Goal: Navigation & Orientation: Find specific page/section

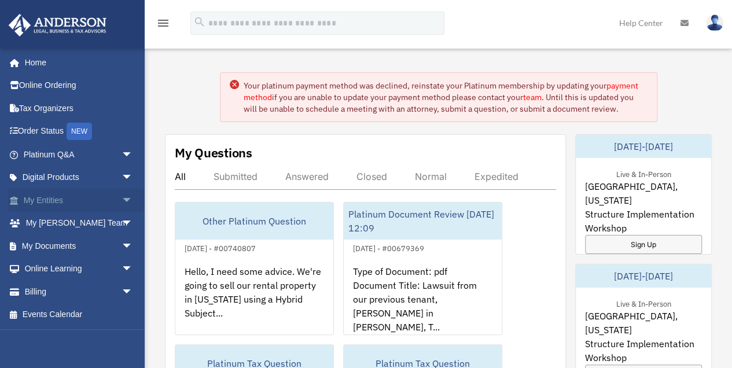
click at [122, 200] on span "arrow_drop_down" at bounding box center [133, 201] width 23 height 24
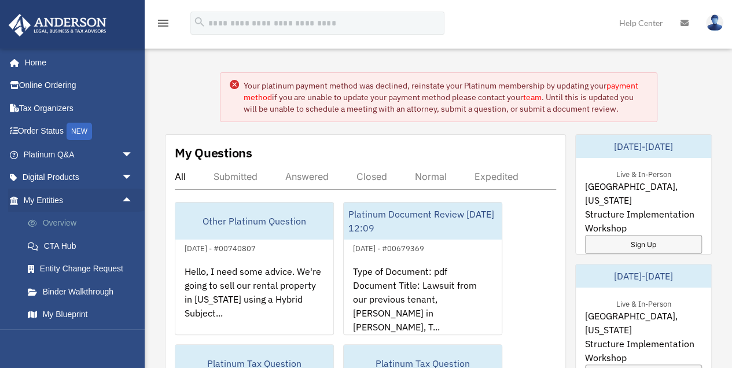
click at [106, 220] on link "Overview" at bounding box center [83, 223] width 134 height 23
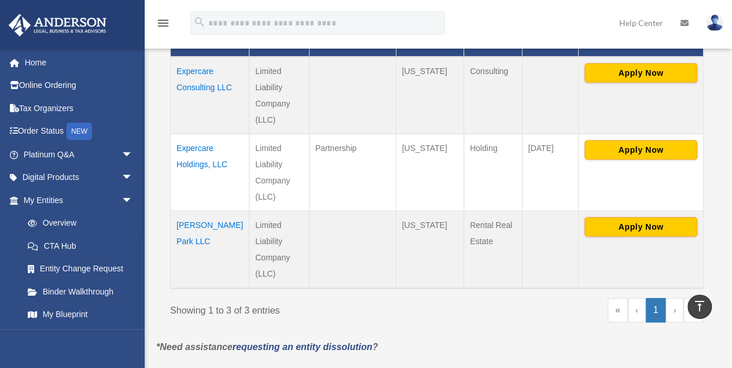
scroll to position [308, 0]
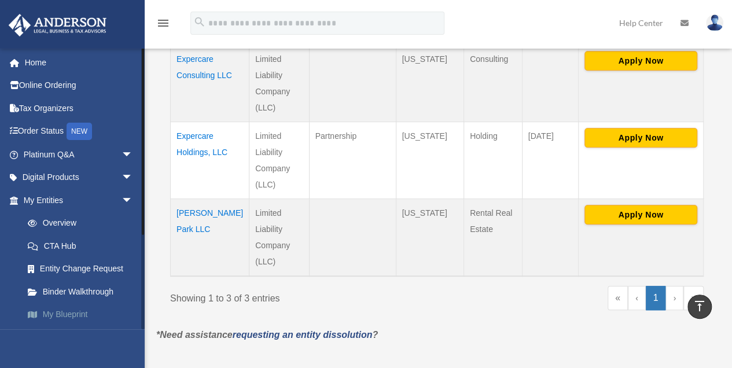
click at [73, 316] on link "My Blueprint" at bounding box center [83, 314] width 134 height 23
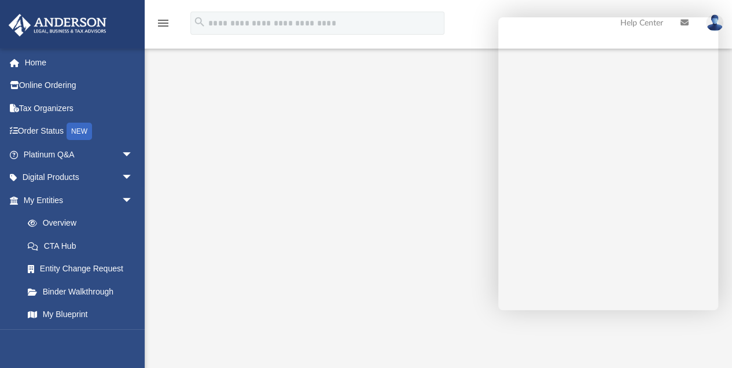
scroll to position [154, 0]
